Goal: Task Accomplishment & Management: Use online tool/utility

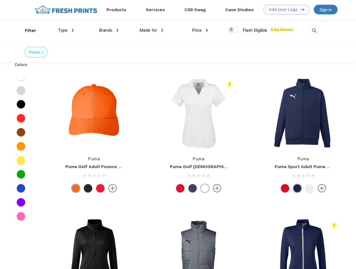
click at [285, 10] on link "Add your Logo Design Tool" at bounding box center [287, 10] width 46 height 10
click at [0, 0] on div "Design Tool" at bounding box center [0, 0] width 0 height 0
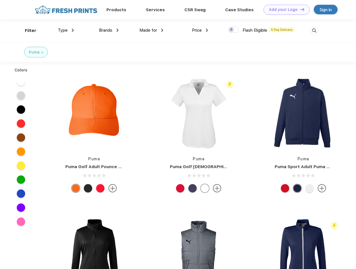
click at [300, 9] on link "Add your Logo Design Tool" at bounding box center [287, 10] width 46 height 10
click at [27, 30] on div "Filter" at bounding box center [30, 30] width 11 height 6
click at [66, 30] on span "Type" at bounding box center [63, 30] width 10 height 5
click at [109, 30] on span "Brands" at bounding box center [105, 30] width 13 height 5
click at [152, 30] on span "Made for" at bounding box center [149, 30] width 18 height 5
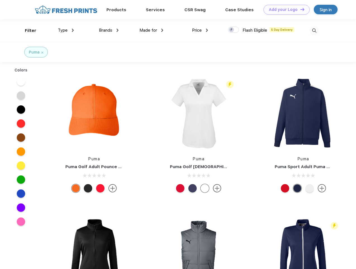
click at [200, 30] on span "Price" at bounding box center [197, 30] width 10 height 5
click at [234, 30] on div at bounding box center [233, 30] width 11 height 6
click at [232, 30] on input "checkbox" at bounding box center [230, 28] width 4 height 4
click at [315, 30] on img at bounding box center [314, 30] width 9 height 9
